Goal: Transaction & Acquisition: Book appointment/travel/reservation

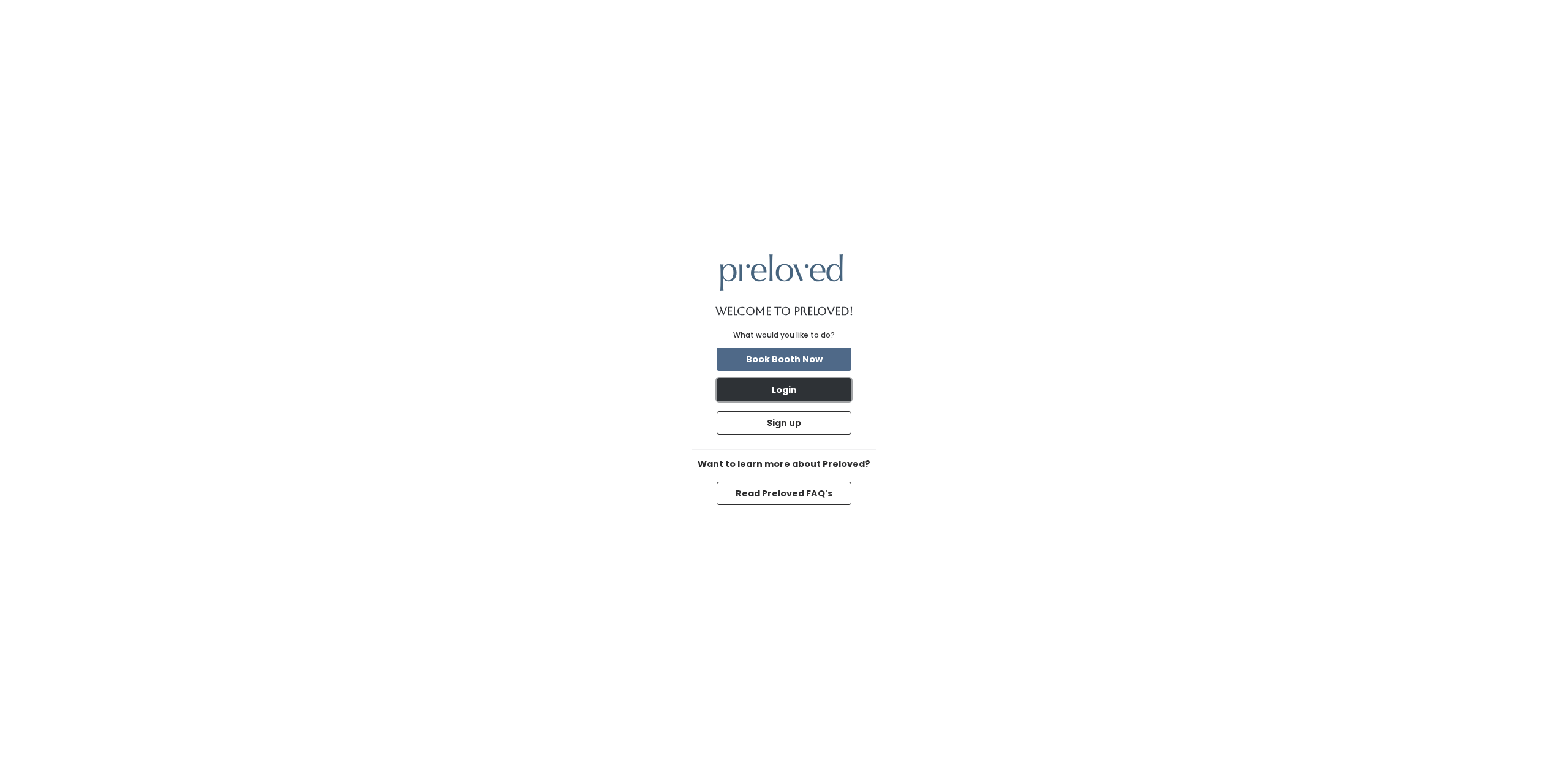
click at [824, 396] on button "Login" at bounding box center [784, 390] width 135 height 23
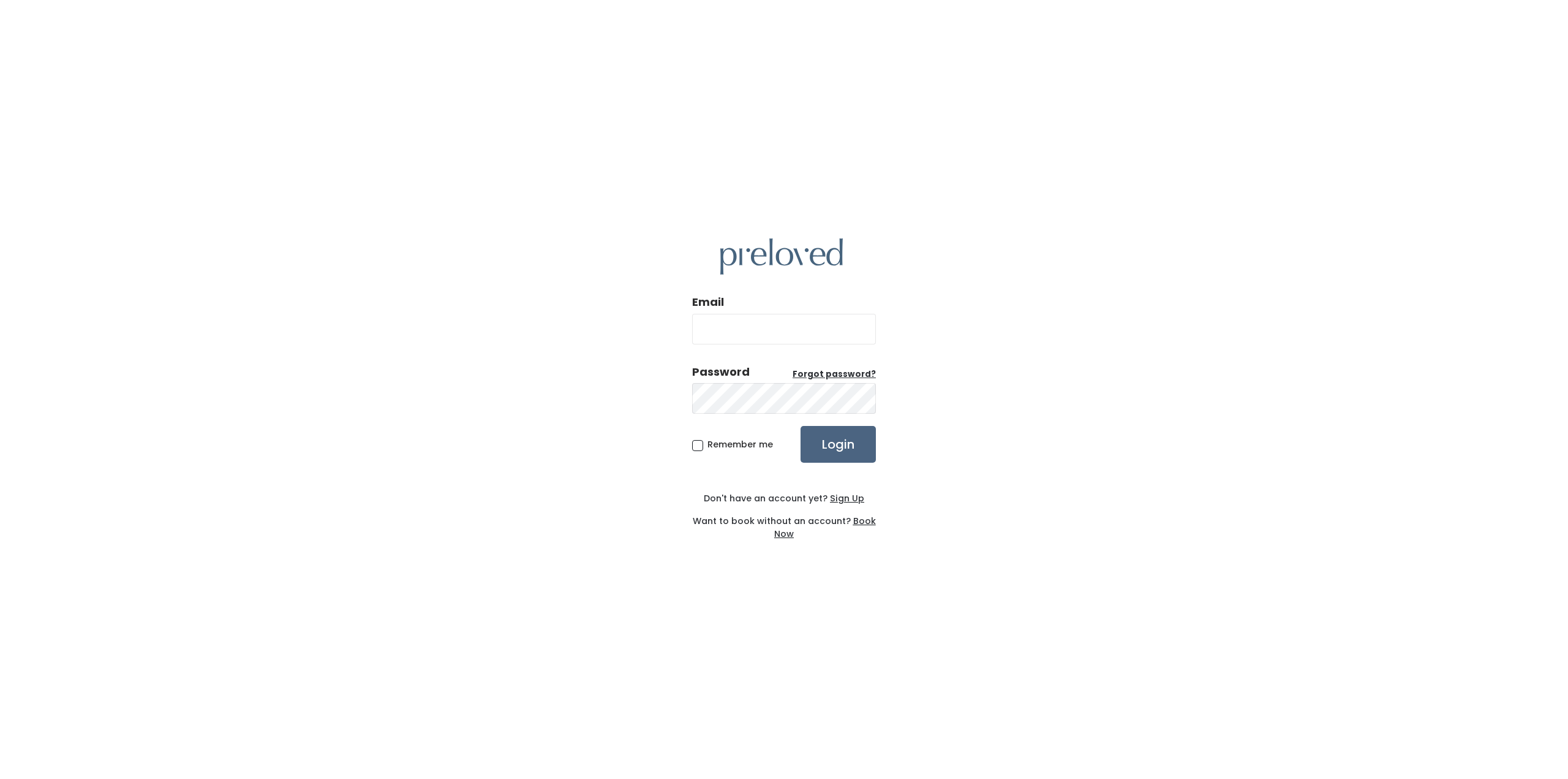
type input "[EMAIL_ADDRESS][DOMAIN_NAME]"
click at [834, 451] on input "Login" at bounding box center [838, 444] width 75 height 36
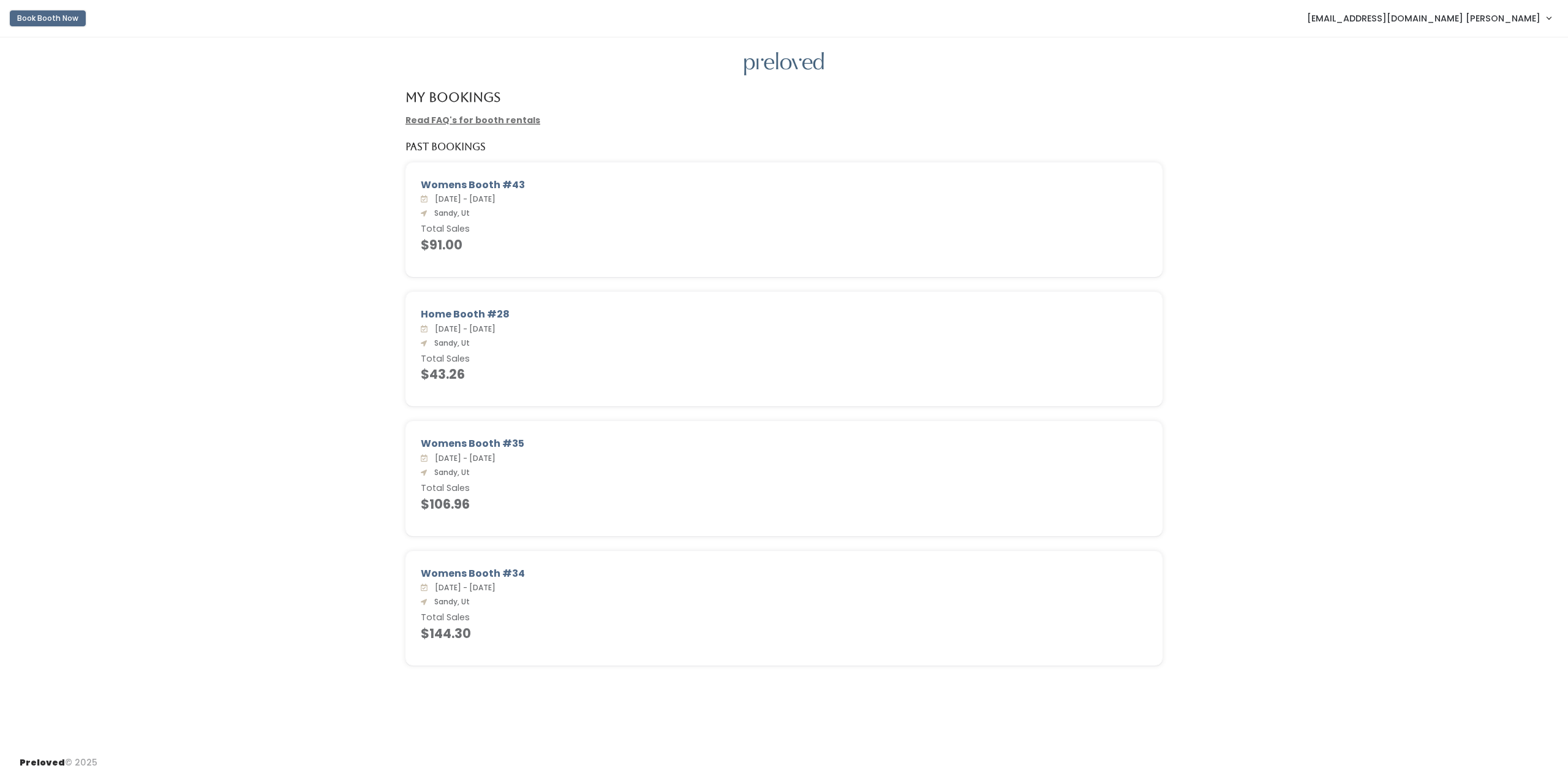
click at [69, 18] on button "Book Booth Now" at bounding box center [48, 19] width 76 height 16
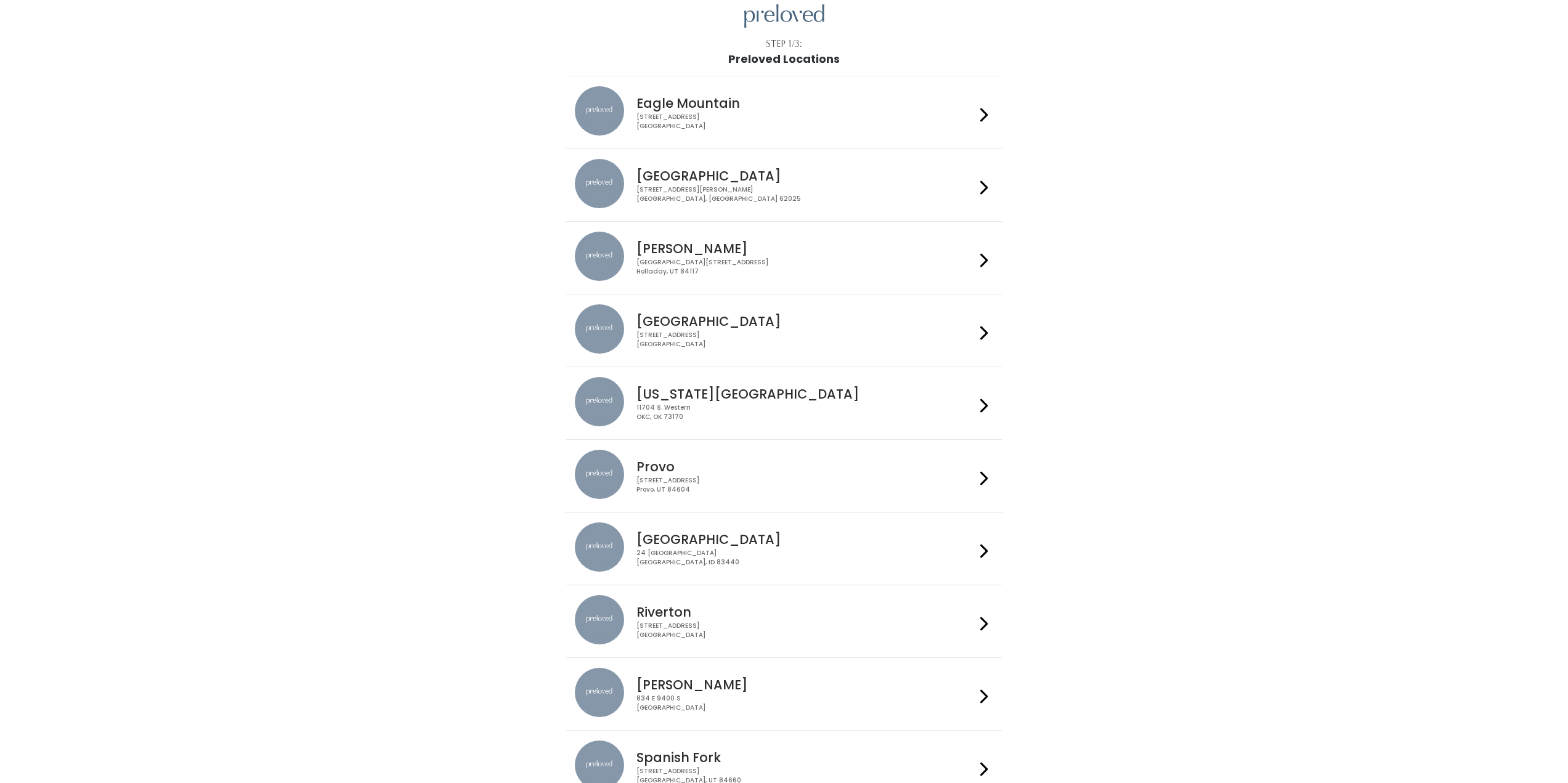
scroll to position [150, 0]
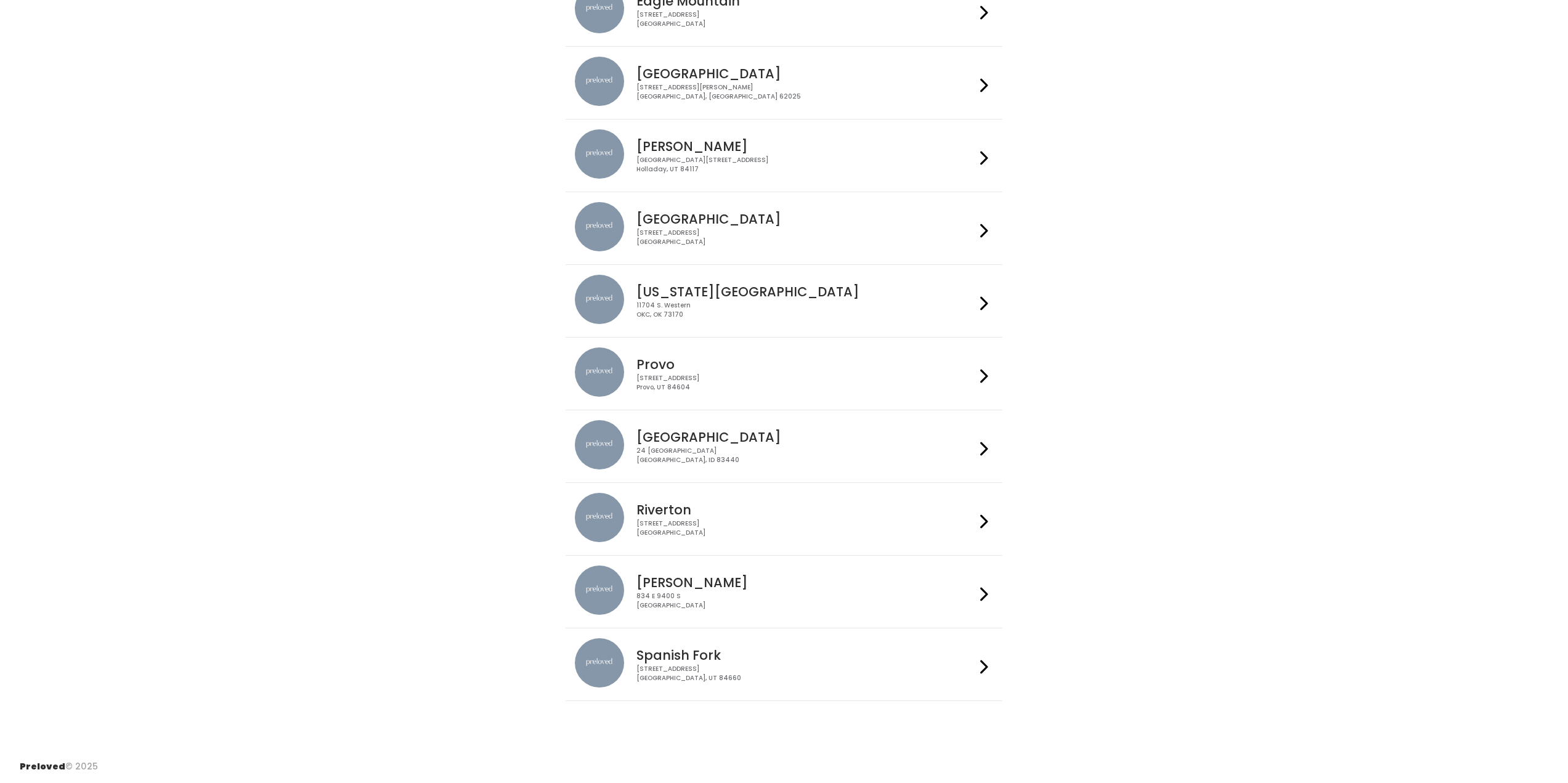
click at [909, 579] on h4 "[PERSON_NAME]" at bounding box center [805, 582] width 339 height 14
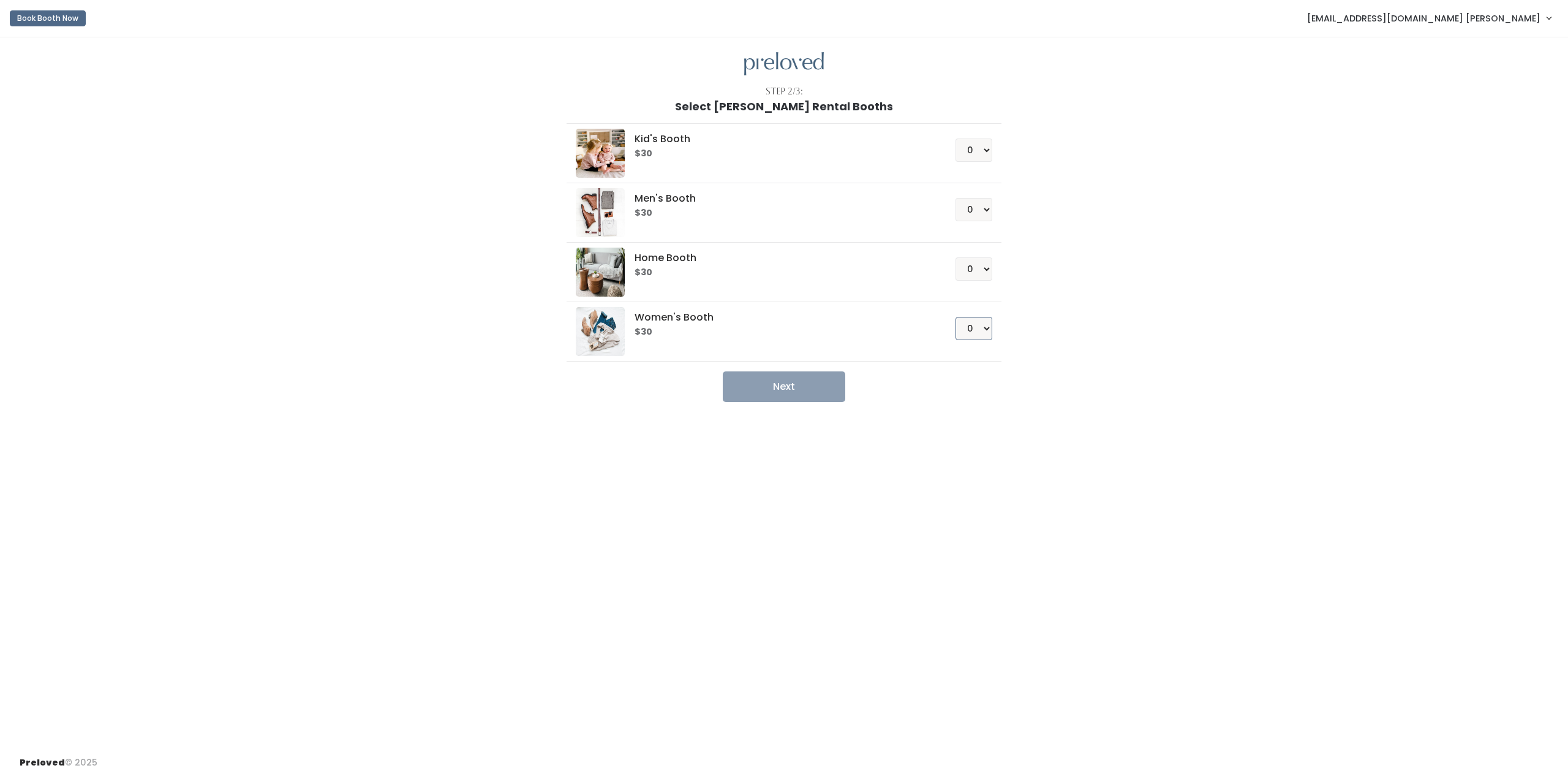
click at [982, 328] on select "0 1 2 3 4" at bounding box center [973, 328] width 36 height 23
select select "1"
click at [956, 317] on select "0 1 2 3 4" at bounding box center [973, 328] width 36 height 23
click at [769, 386] on button "Next" at bounding box center [784, 386] width 123 height 31
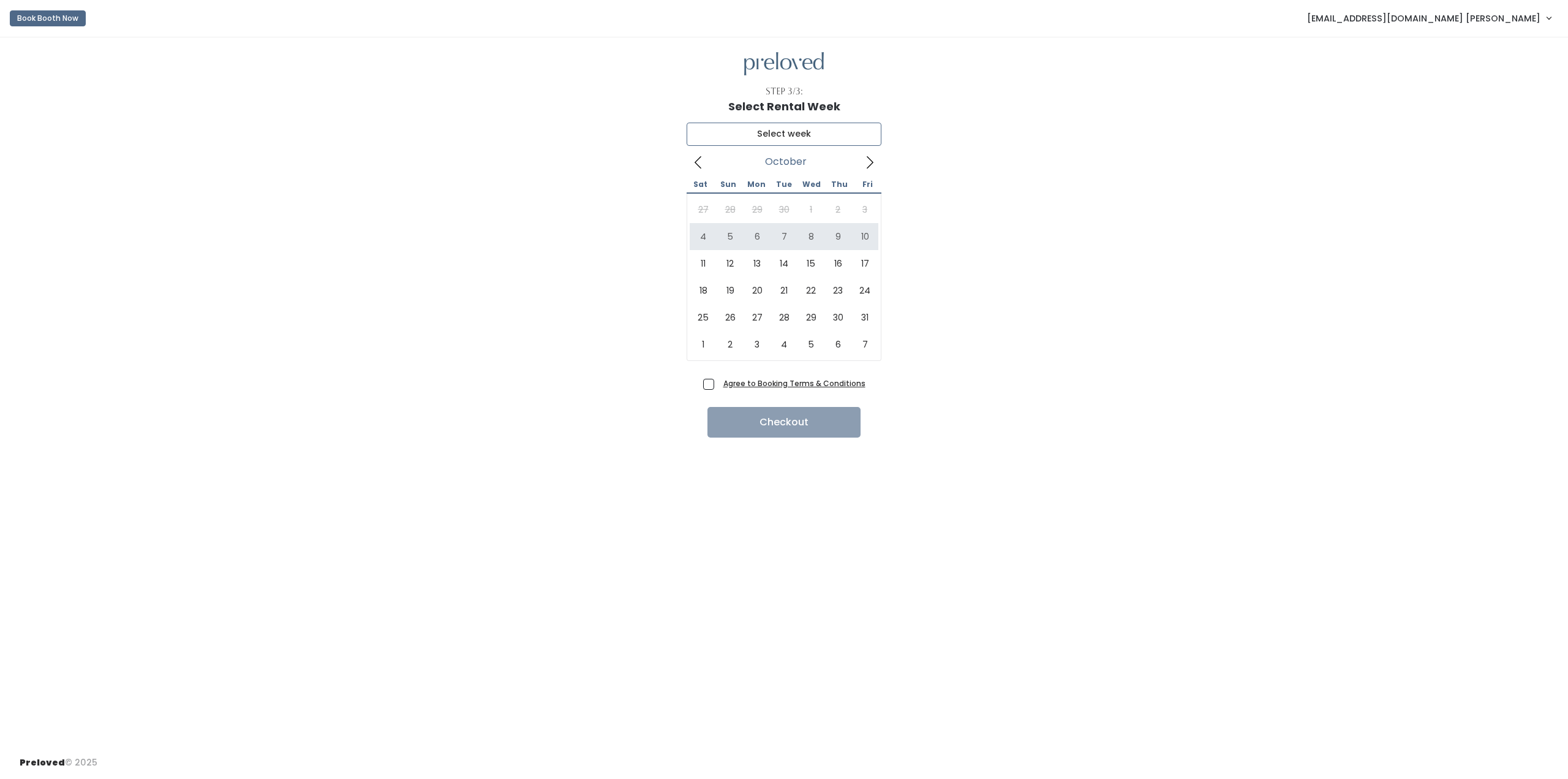
type input "October 4 to October 10"
click at [718, 386] on span "Agree to Booking Terms & Conditions" at bounding box center [792, 382] width 147 height 12
click at [718, 385] on input "Agree to Booking Terms & Conditions" at bounding box center [722, 381] width 8 height 8
checkbox input "true"
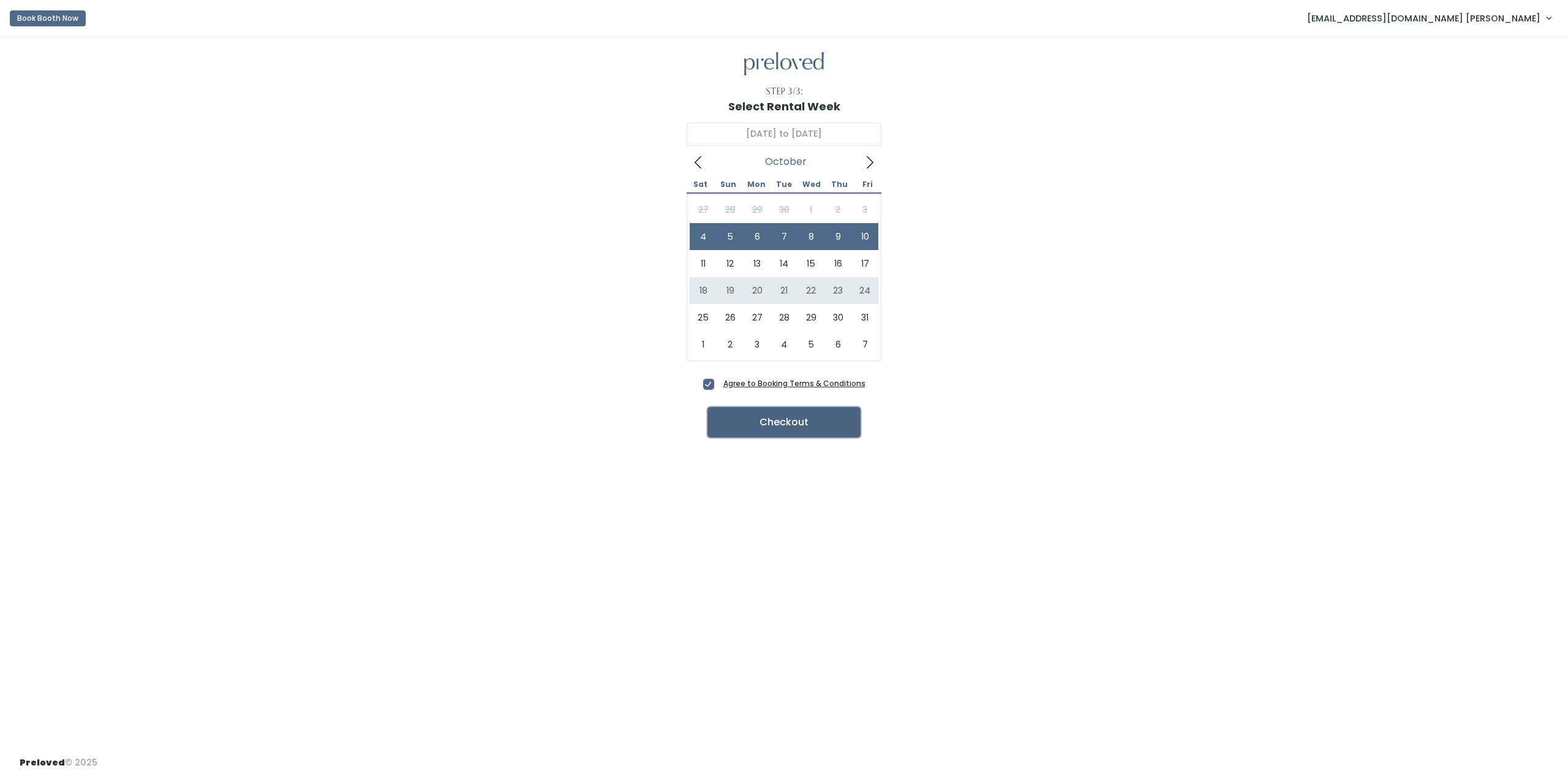
click at [787, 427] on button "Checkout" at bounding box center [784, 422] width 153 height 31
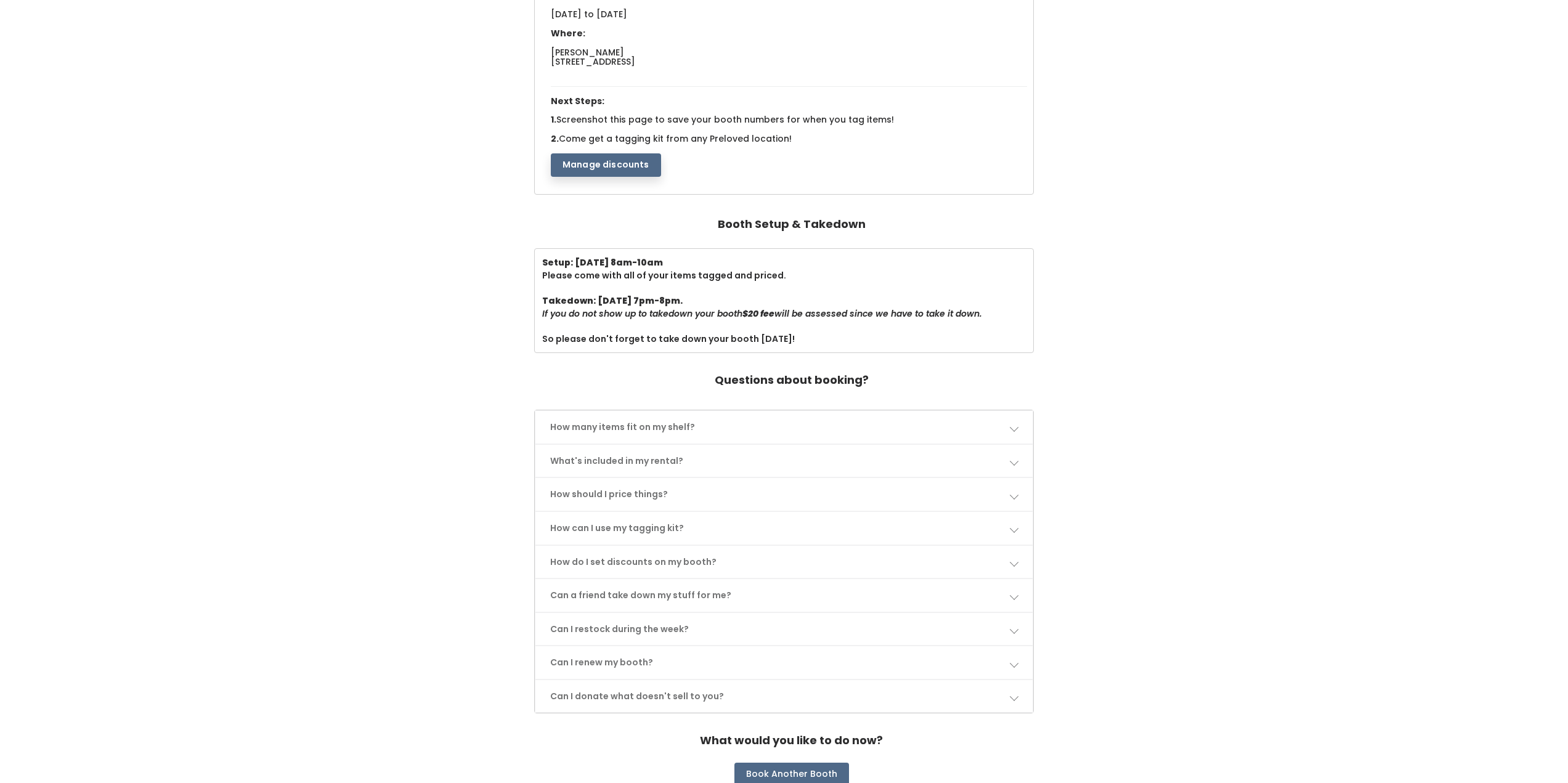
scroll to position [240, 0]
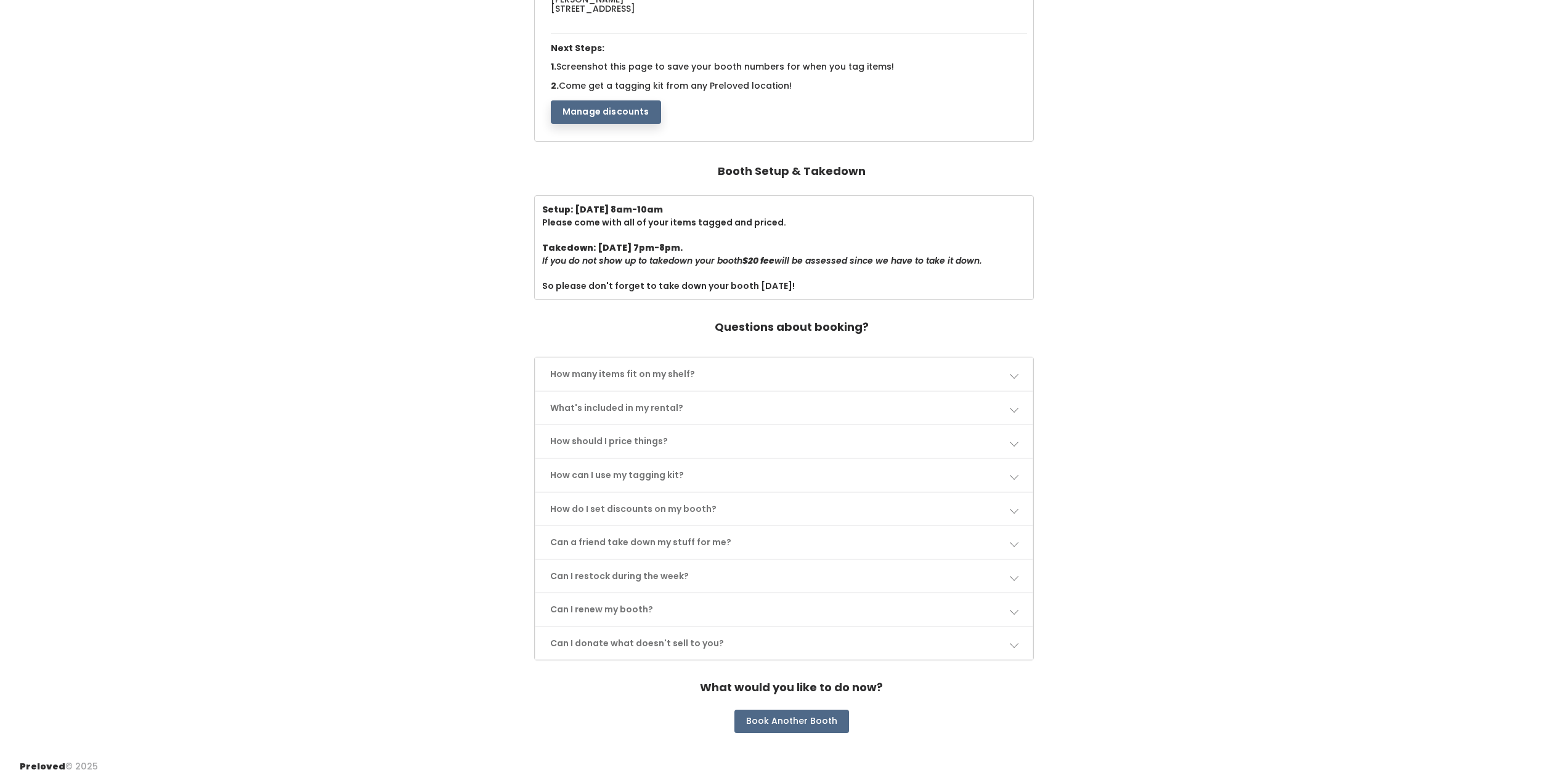
click at [707, 412] on link "What's included in my rental?" at bounding box center [784, 408] width 497 height 32
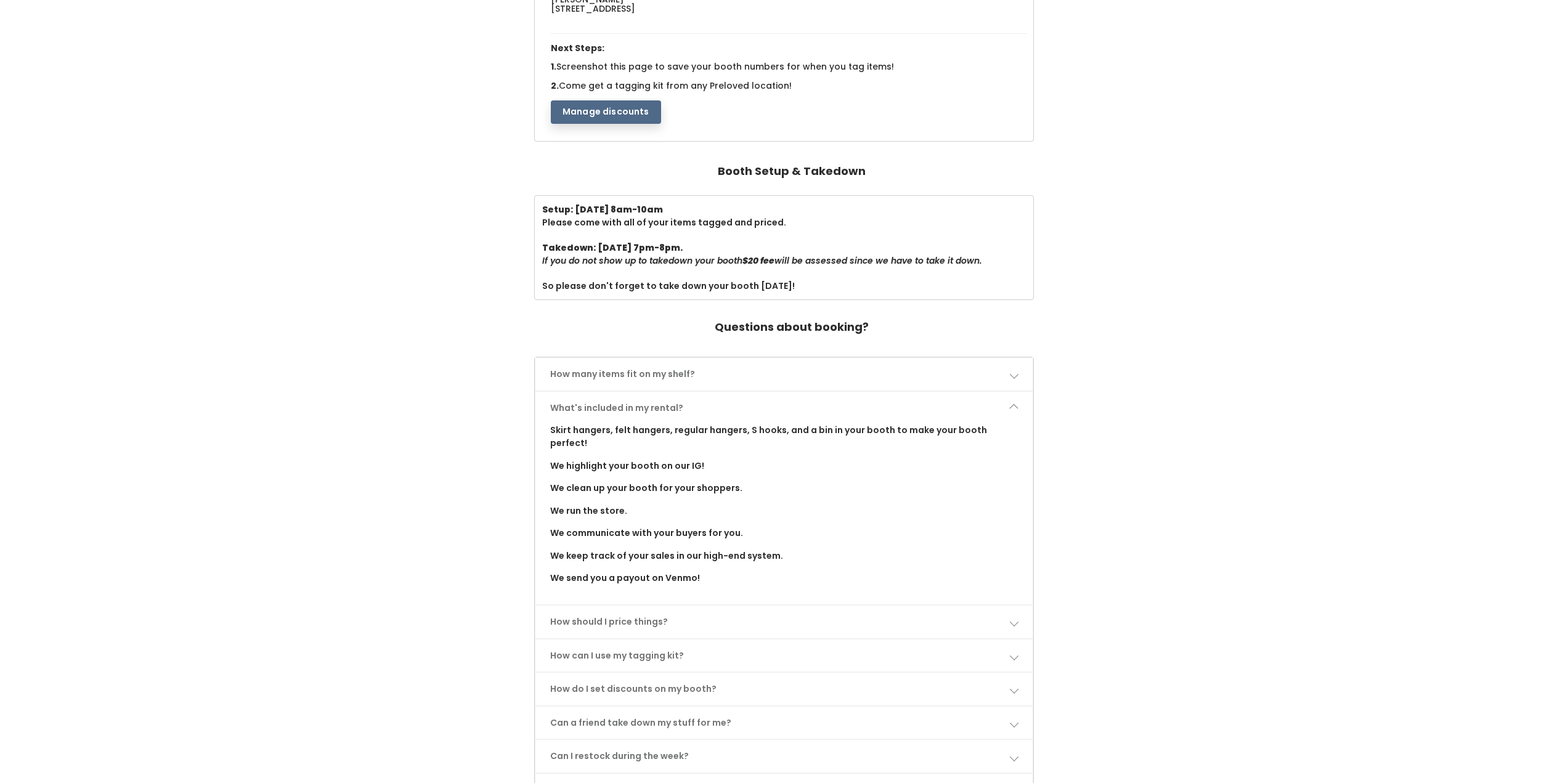
click at [707, 412] on link "What's included in my rental?" at bounding box center [784, 408] width 497 height 32
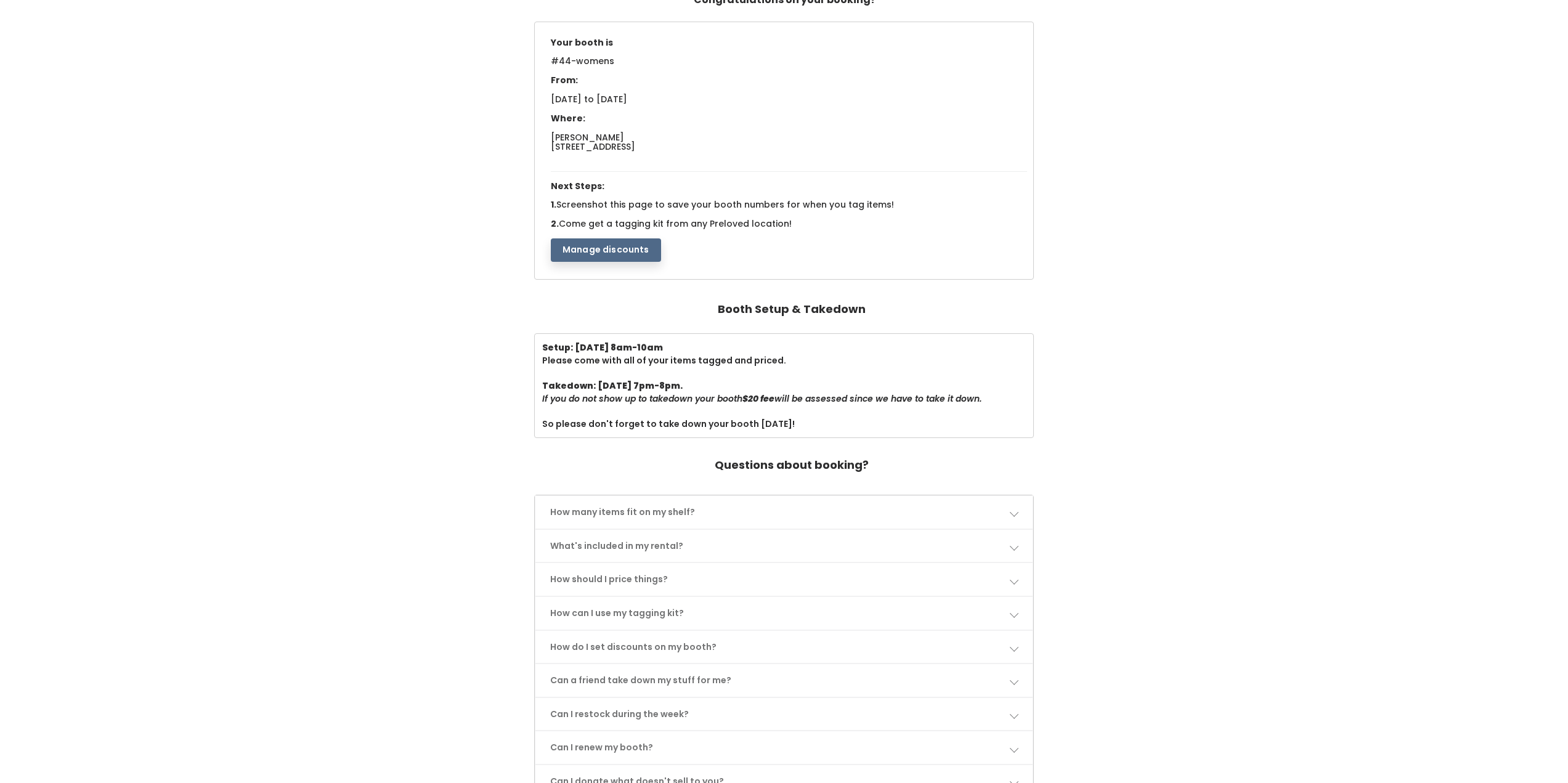
scroll to position [0, 0]
